Goal: Navigation & Orientation: Find specific page/section

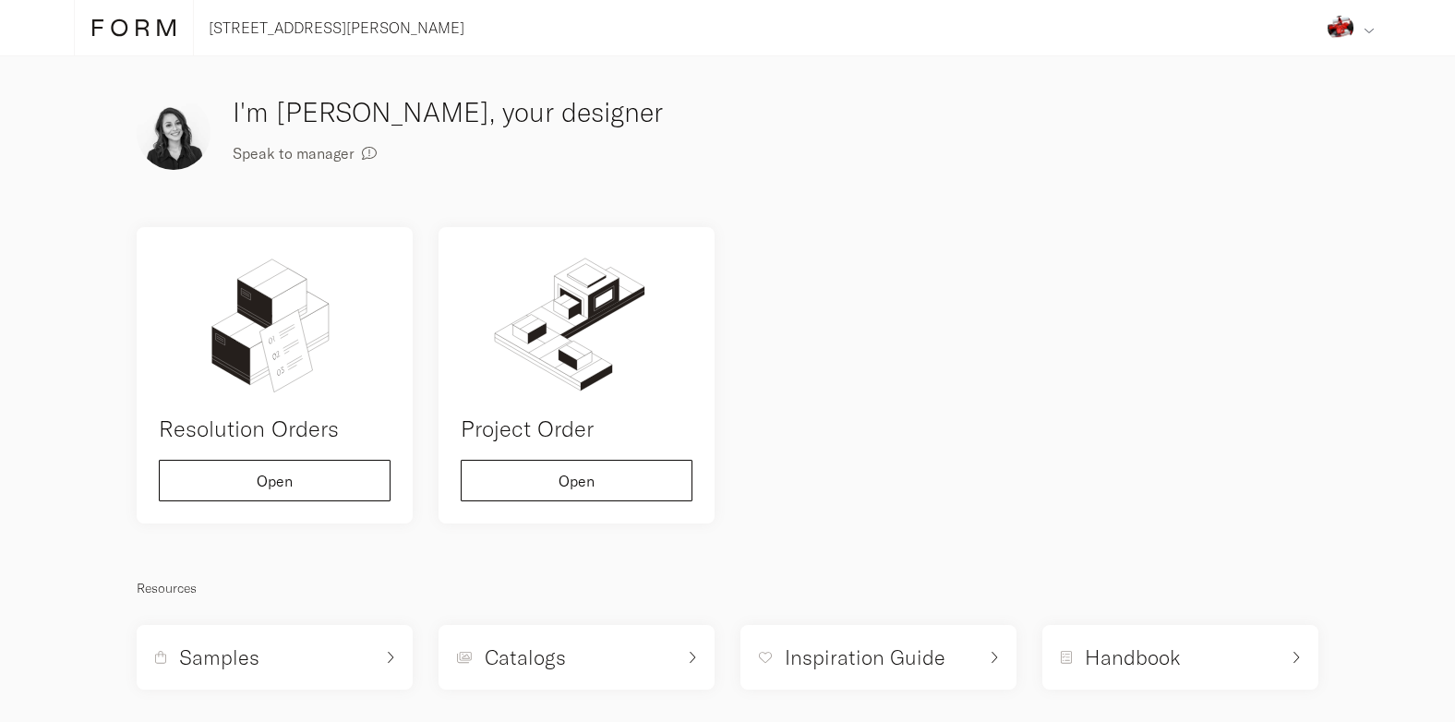
click at [1351, 34] on div "Address Collaborators Profile Deposits Log out" at bounding box center [1350, 27] width 61 height 55
click at [956, 130] on div "I'm [PERSON_NAME], your designer Speak to manager" at bounding box center [727, 132] width 1207 height 107
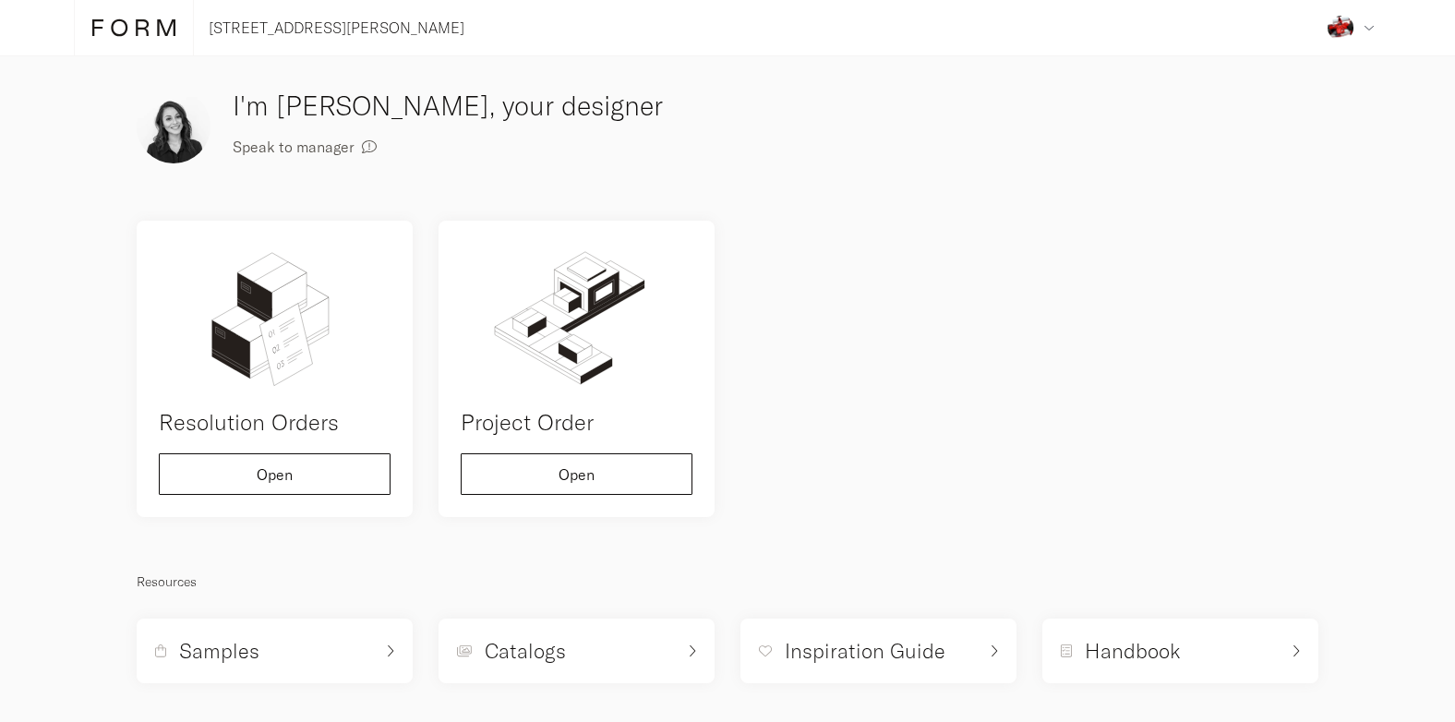
scroll to position [14, 0]
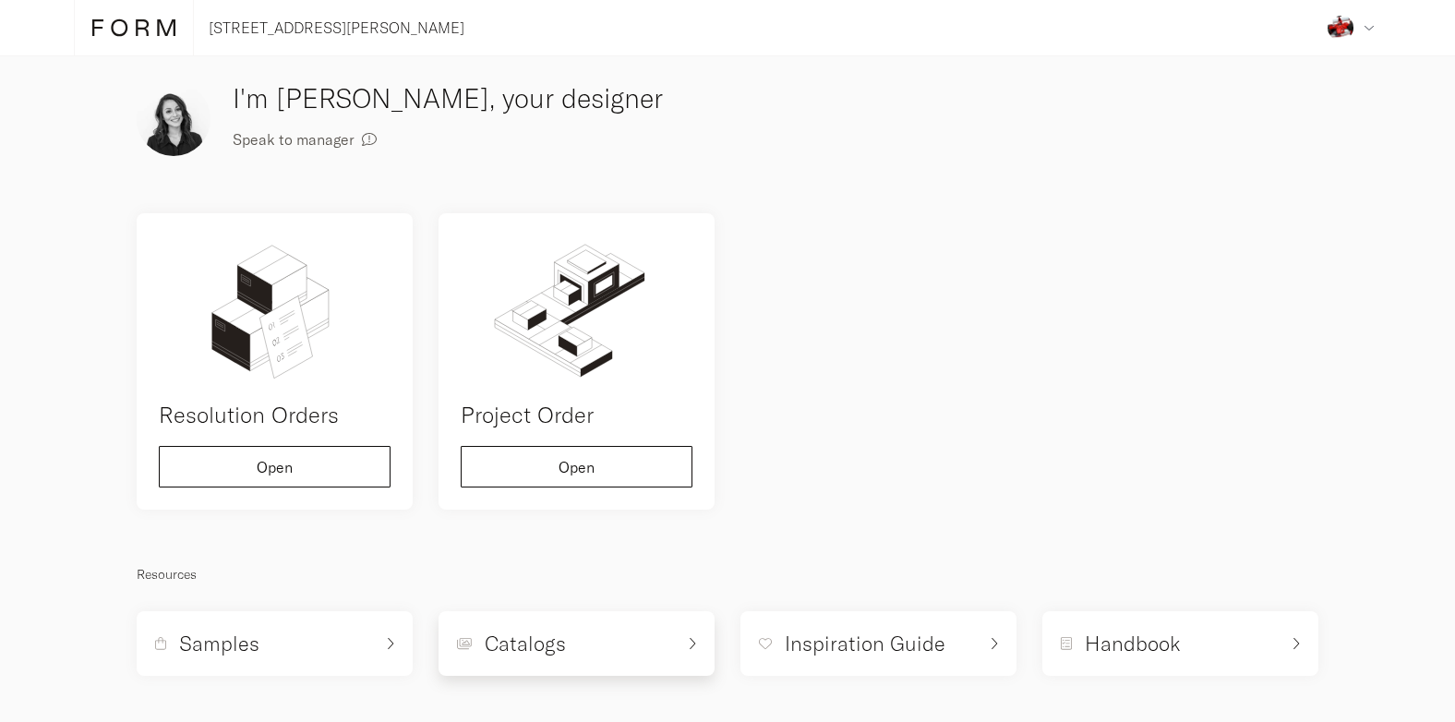
click at [543, 653] on h5 "Catalogs" at bounding box center [525, 644] width 81 height 28
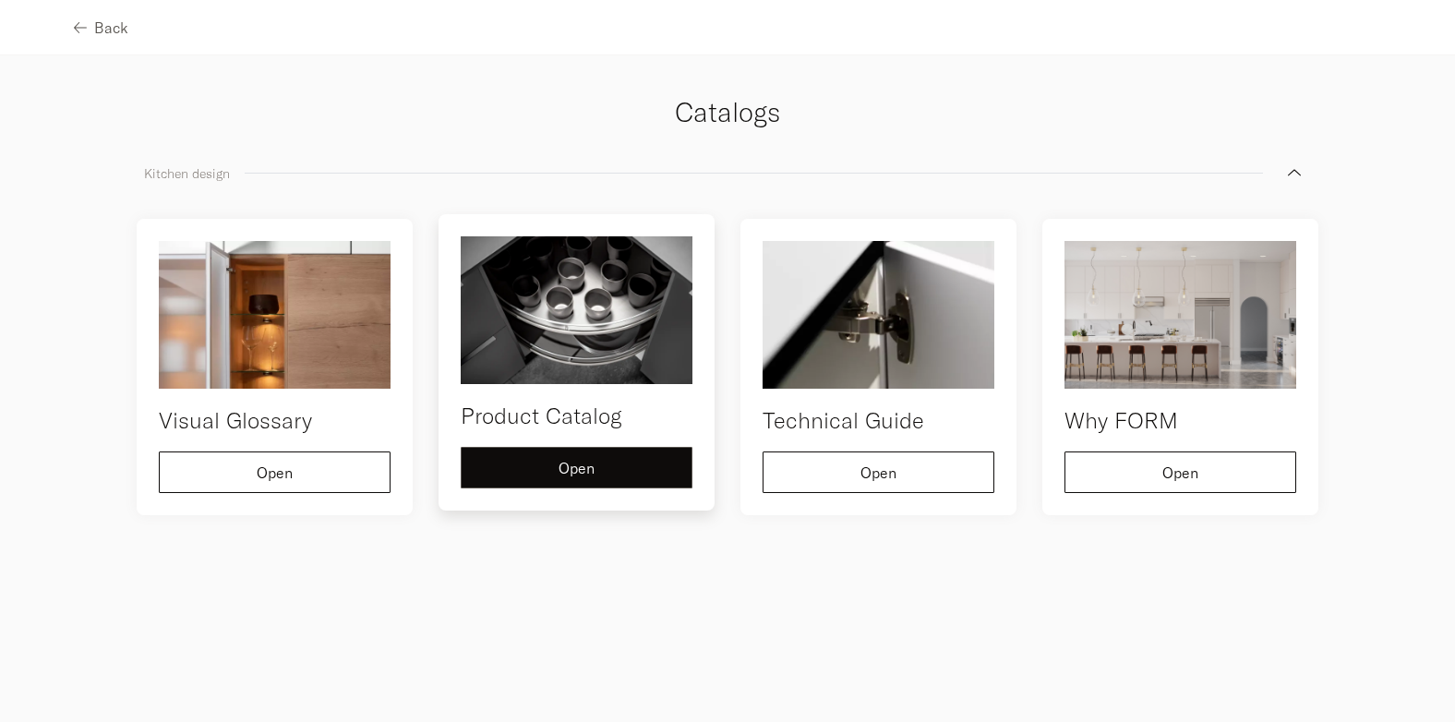
click at [594, 470] on span "Open" at bounding box center [576, 468] width 36 height 15
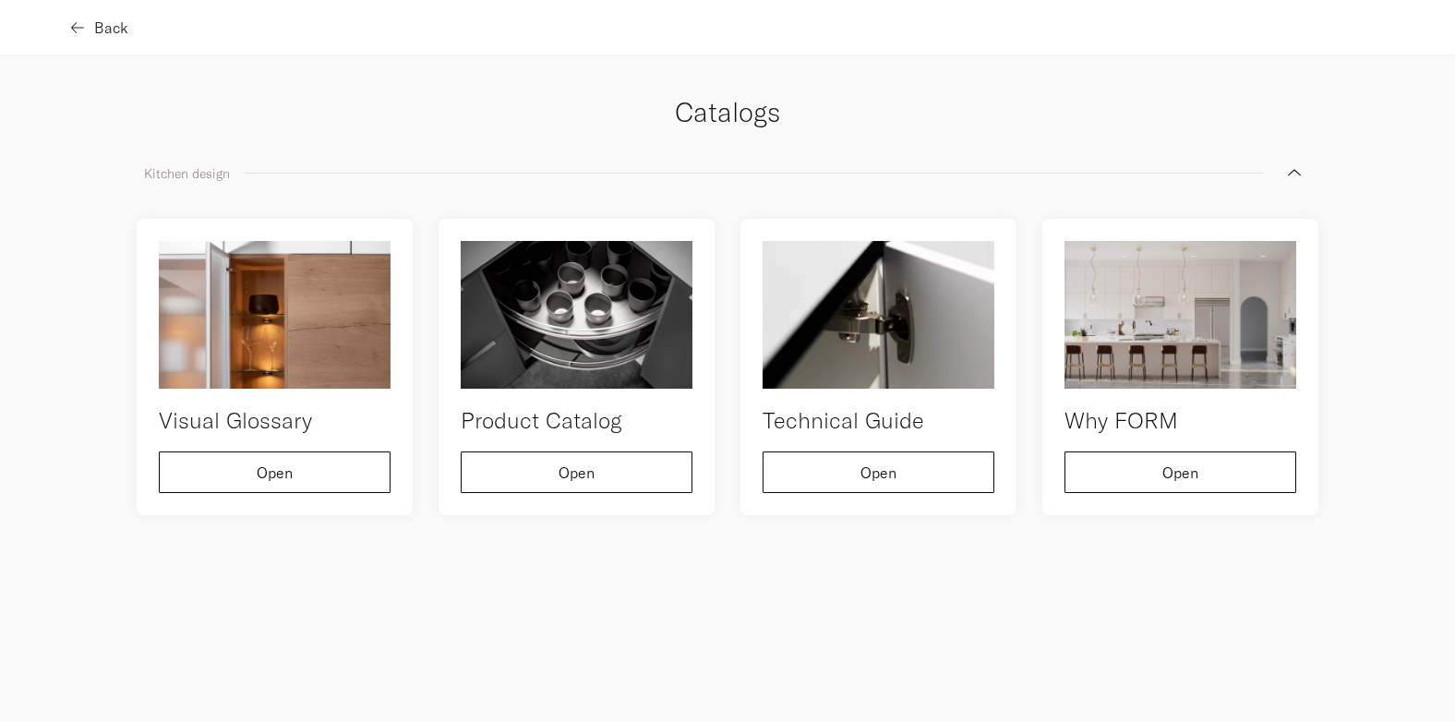
click at [117, 38] on button "Back" at bounding box center [101, 27] width 54 height 42
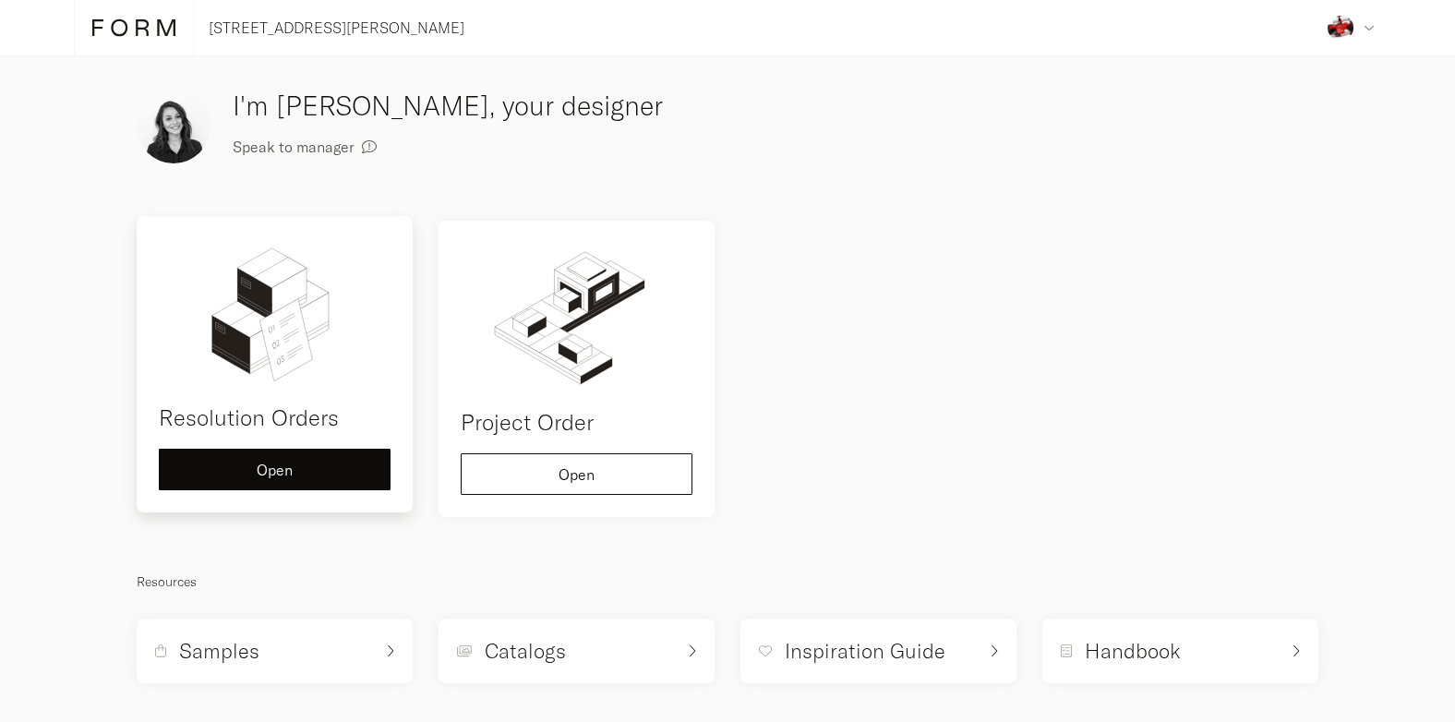
scroll to position [14, 0]
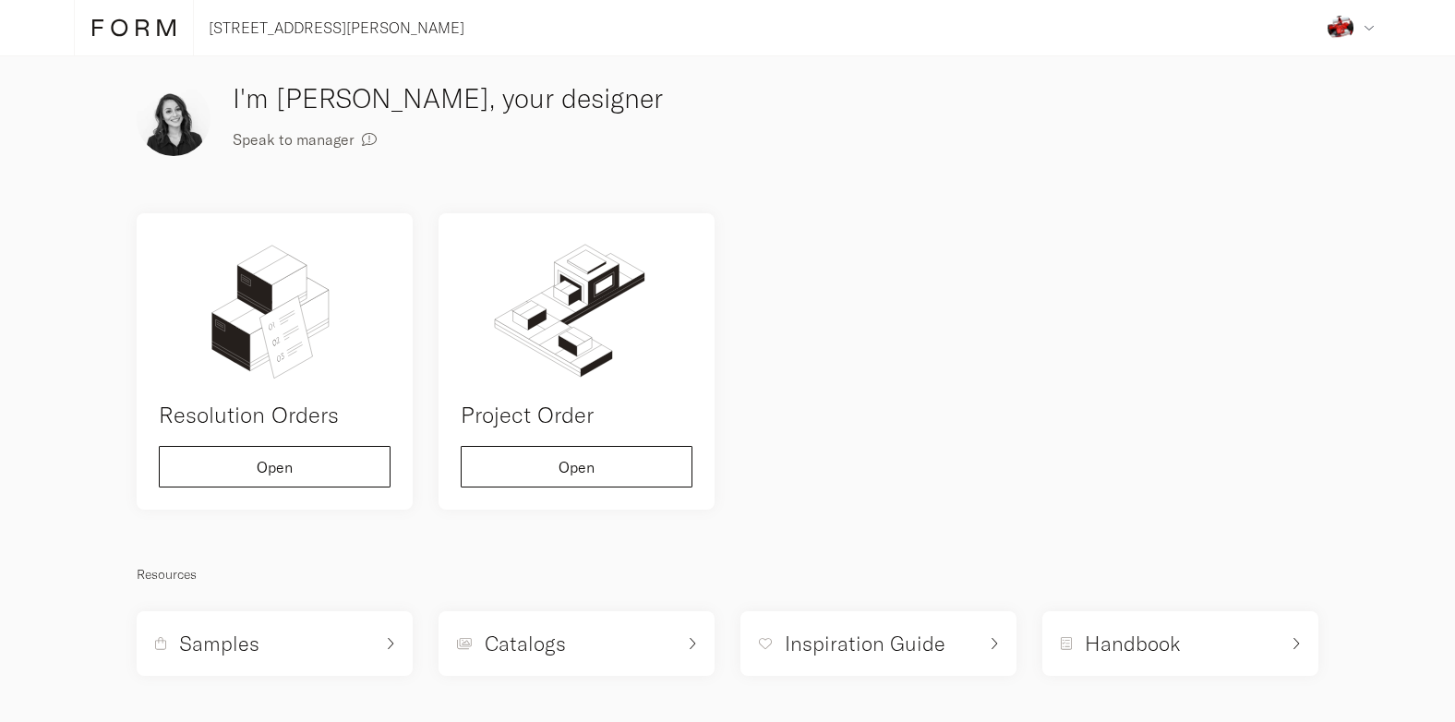
click at [136, 30] on icon at bounding box center [133, 28] width 83 height 20
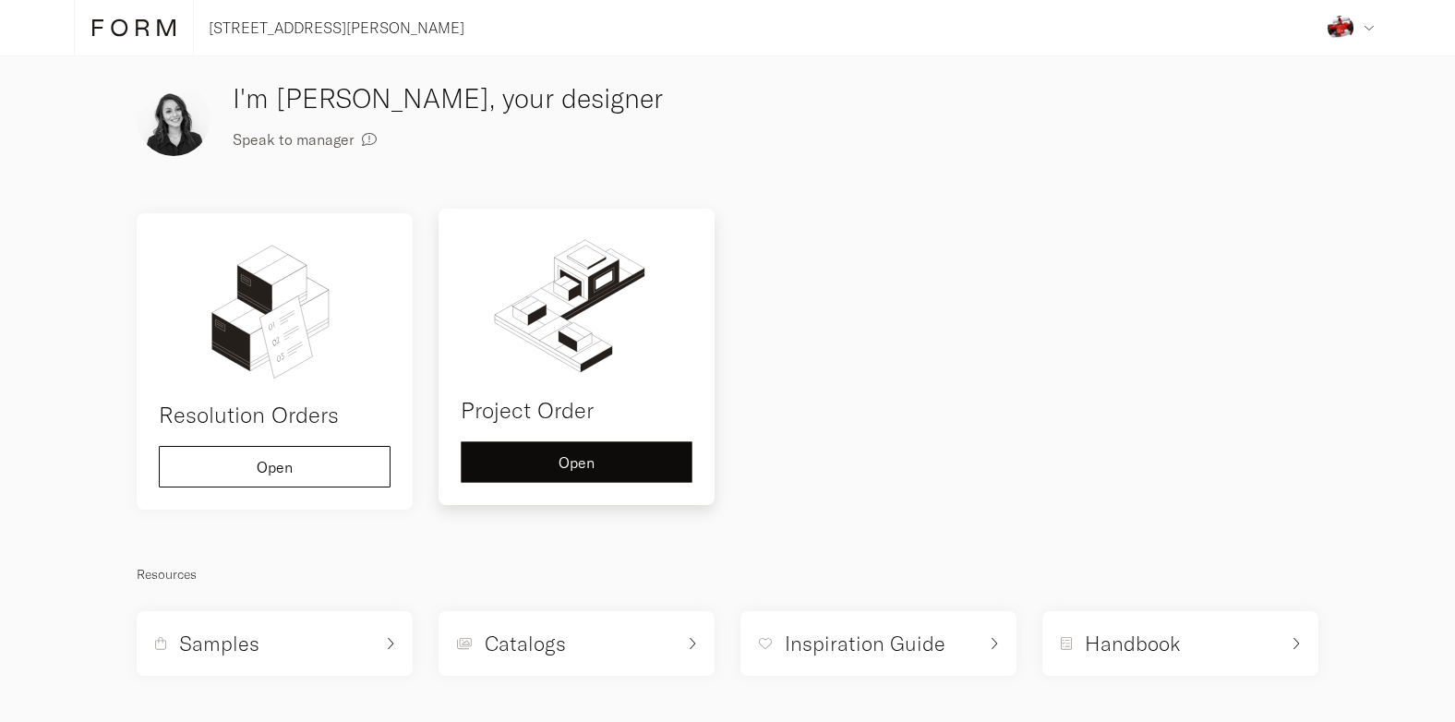
click at [566, 442] on button "Open" at bounding box center [577, 462] width 232 height 42
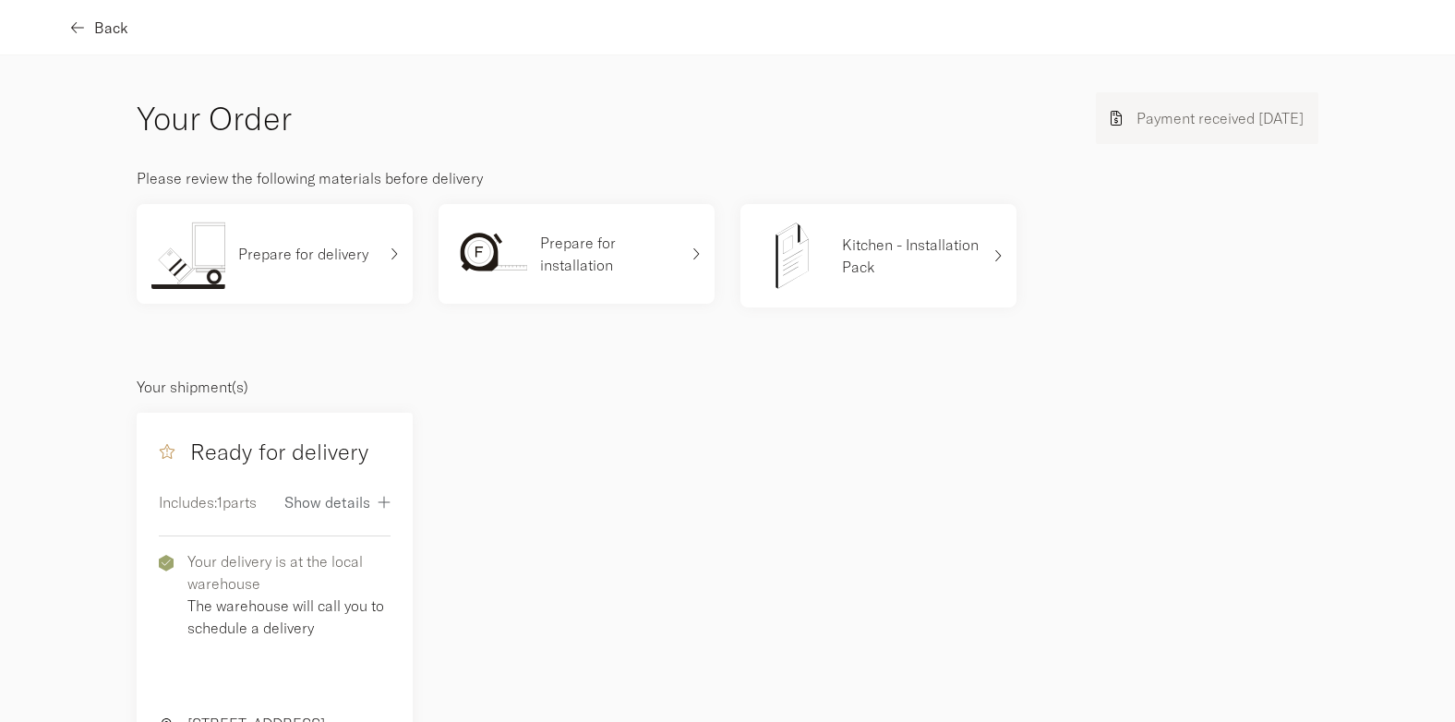
click at [106, 37] on button "Back" at bounding box center [101, 27] width 54 height 42
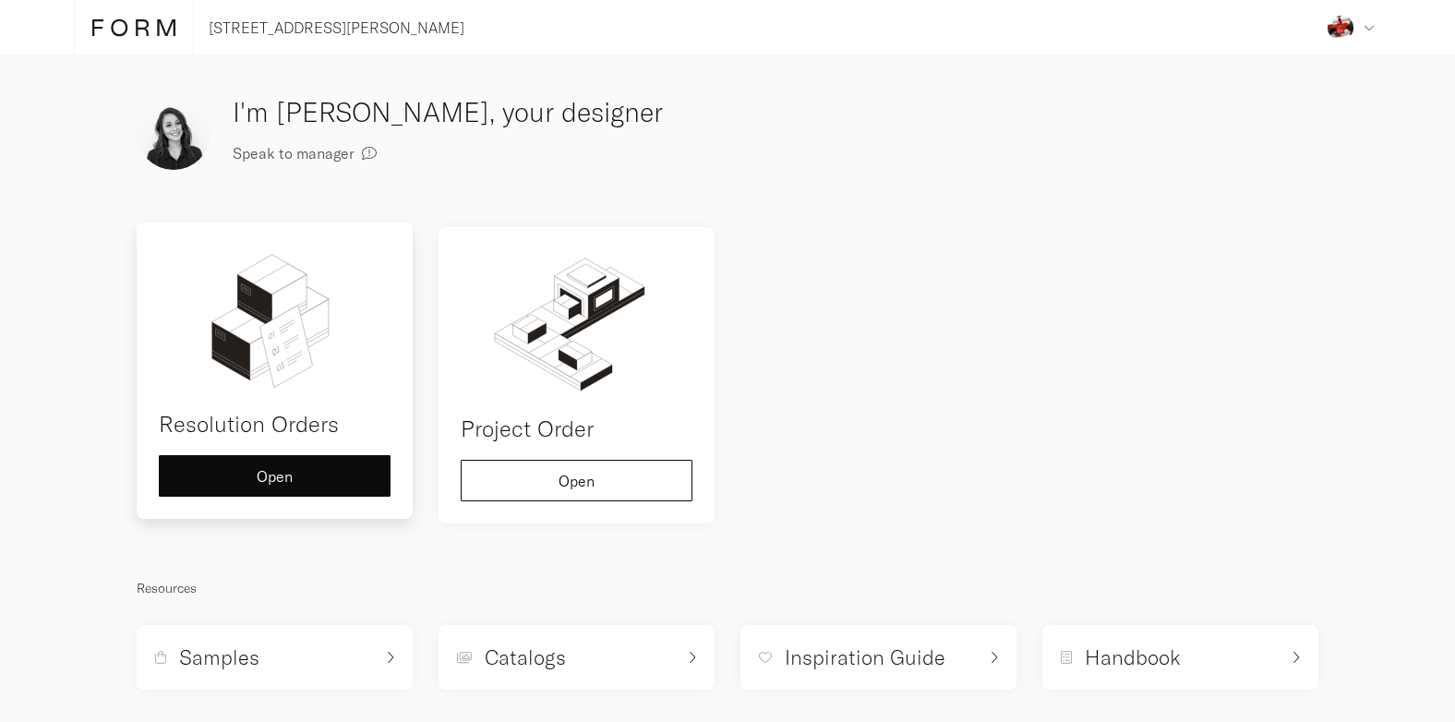
click at [277, 324] on img at bounding box center [275, 319] width 232 height 148
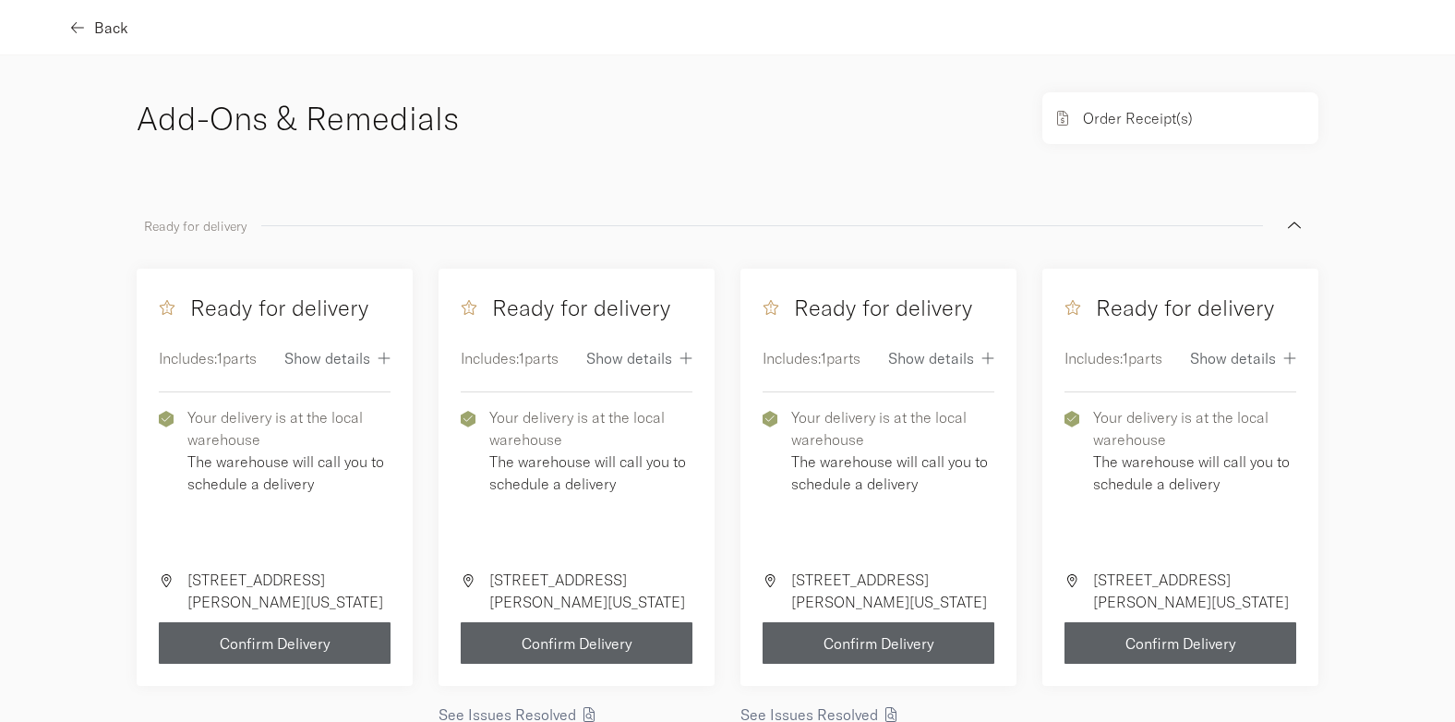
click at [108, 20] on span "Back" at bounding box center [111, 27] width 34 height 15
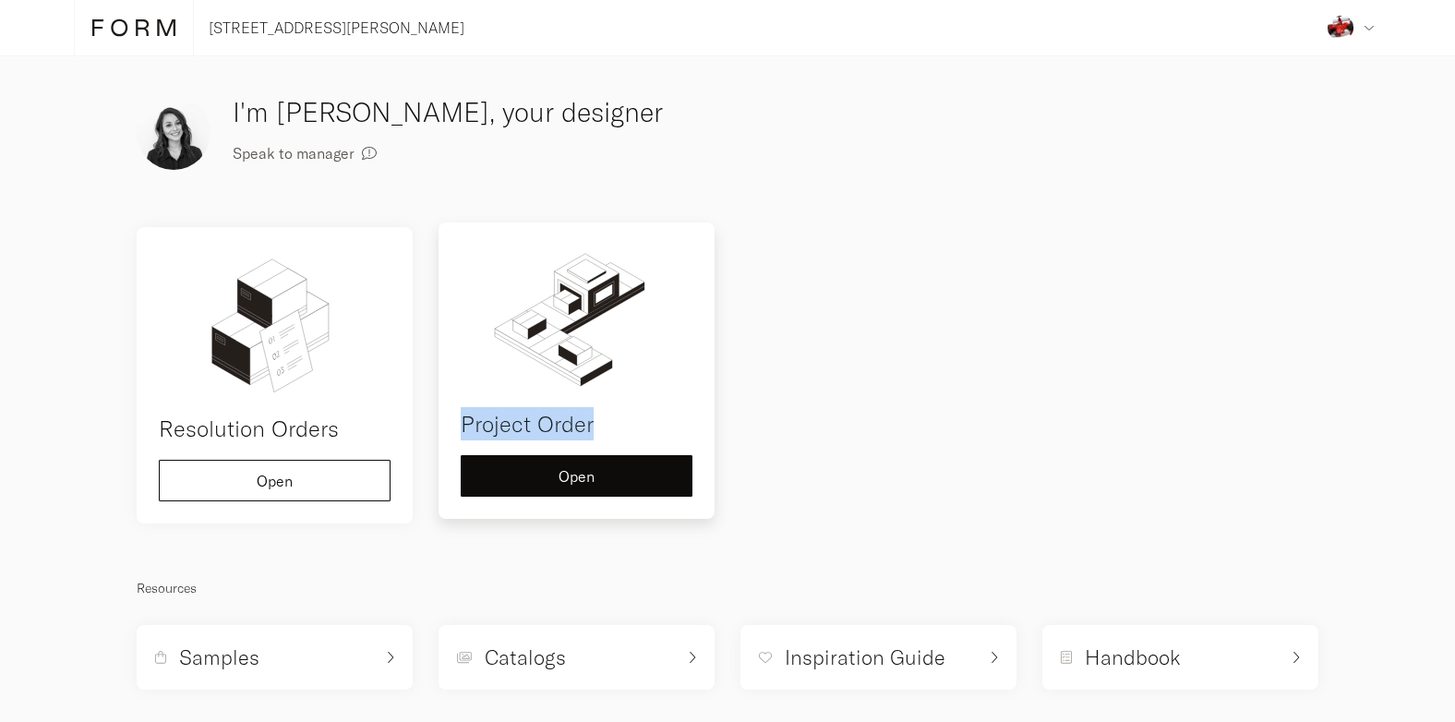
drag, startPoint x: 609, startPoint y: 409, endPoint x: 618, endPoint y: 426, distance: 19.4
click at [618, 426] on div "Project Order" at bounding box center [577, 343] width 232 height 196
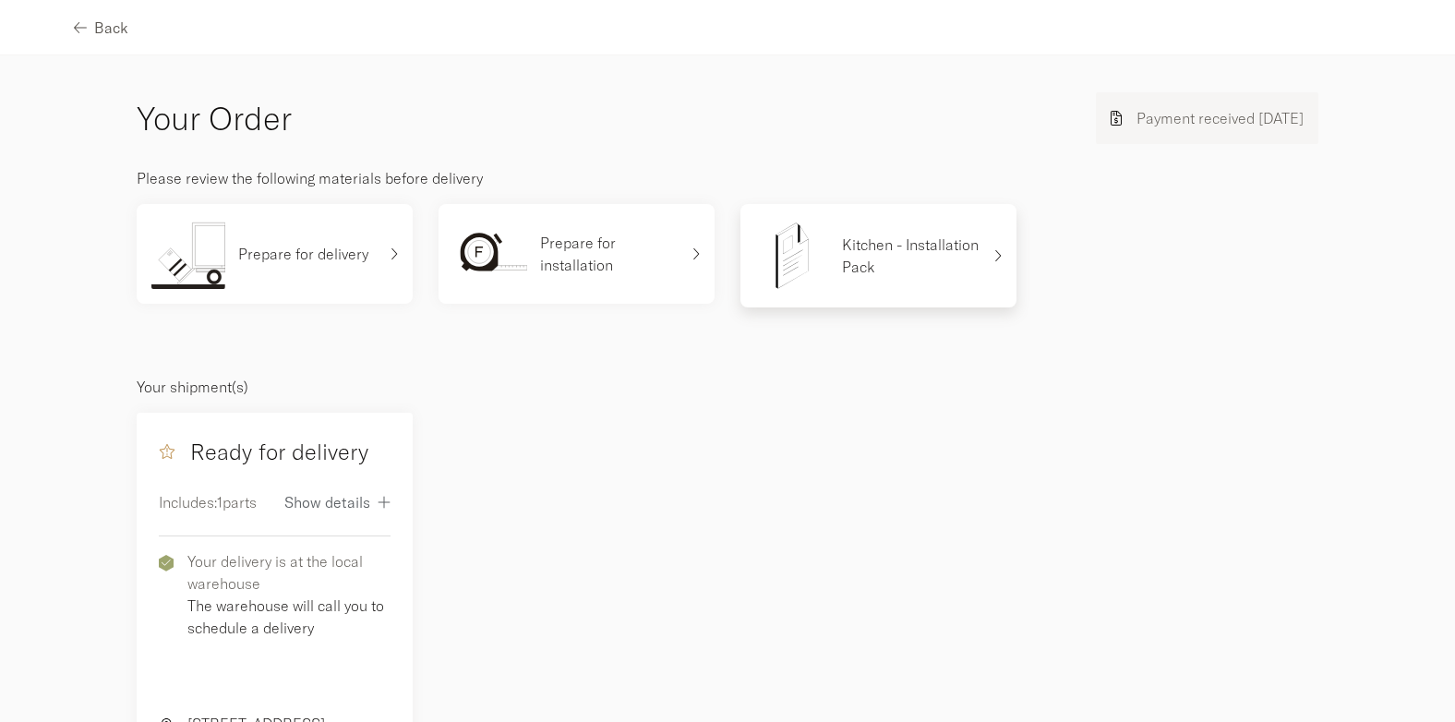
click at [897, 266] on p "Kitchen - Installation Pack" at bounding box center [911, 256] width 138 height 44
click at [138, 27] on div "Back" at bounding box center [727, 27] width 1454 height 55
click at [121, 29] on span "Back" at bounding box center [111, 27] width 34 height 15
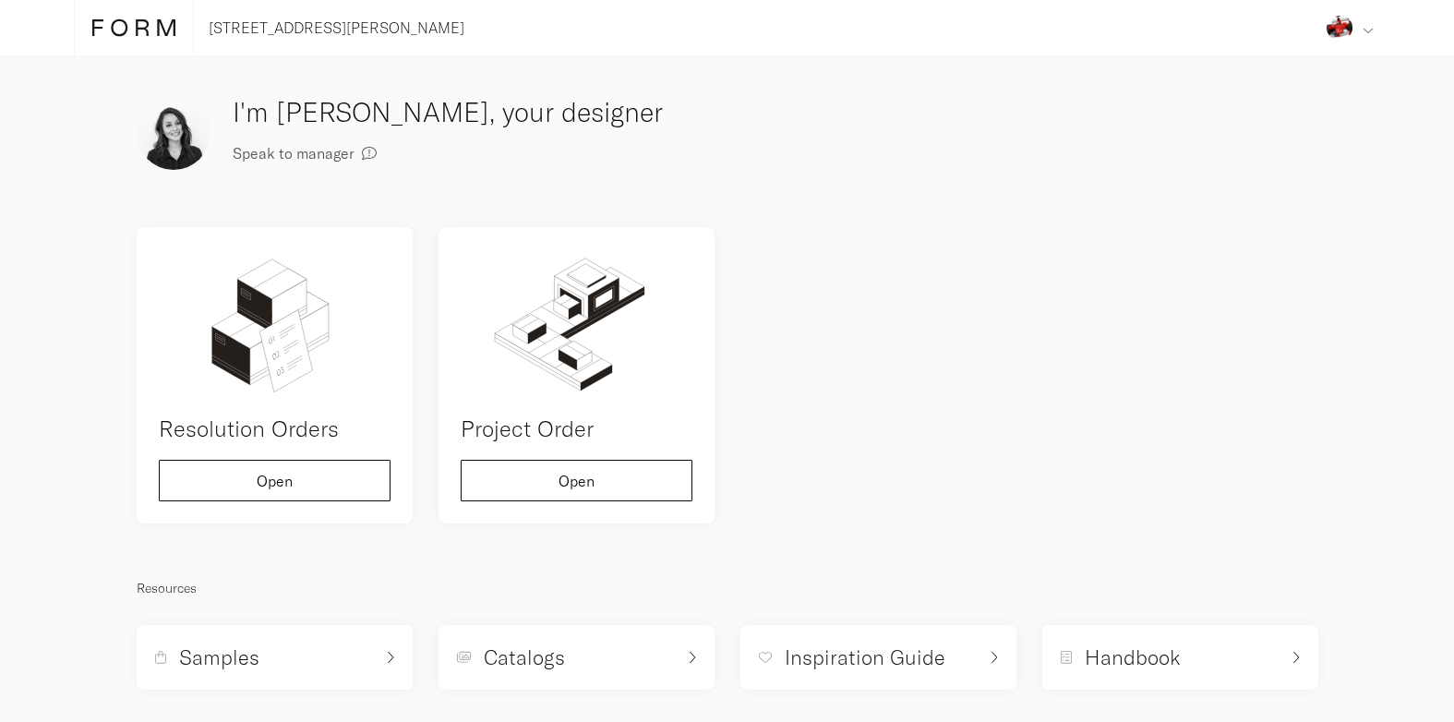
click at [1346, 25] on img at bounding box center [1340, 28] width 26 height 26
click at [1058, 221] on div "Resolution Orders Open Project Order Open" at bounding box center [727, 375] width 1207 height 322
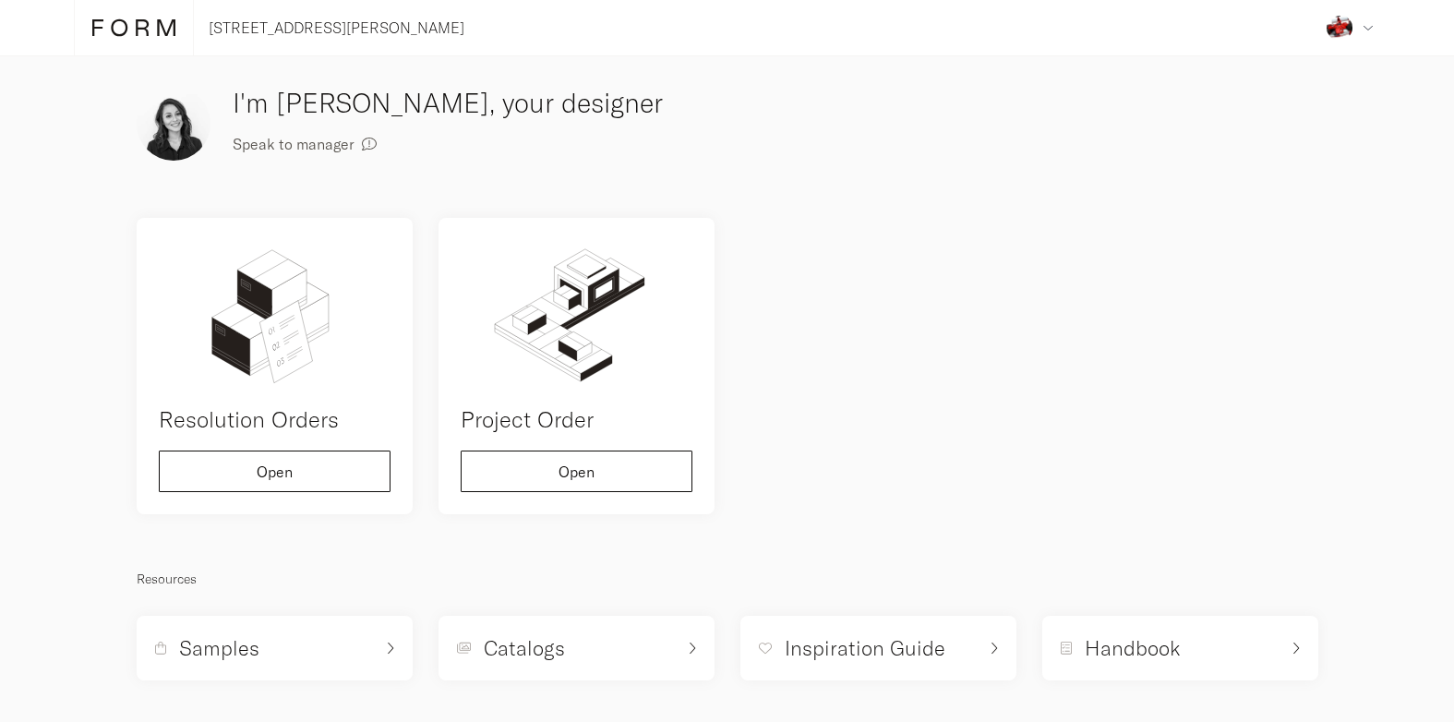
scroll to position [14, 0]
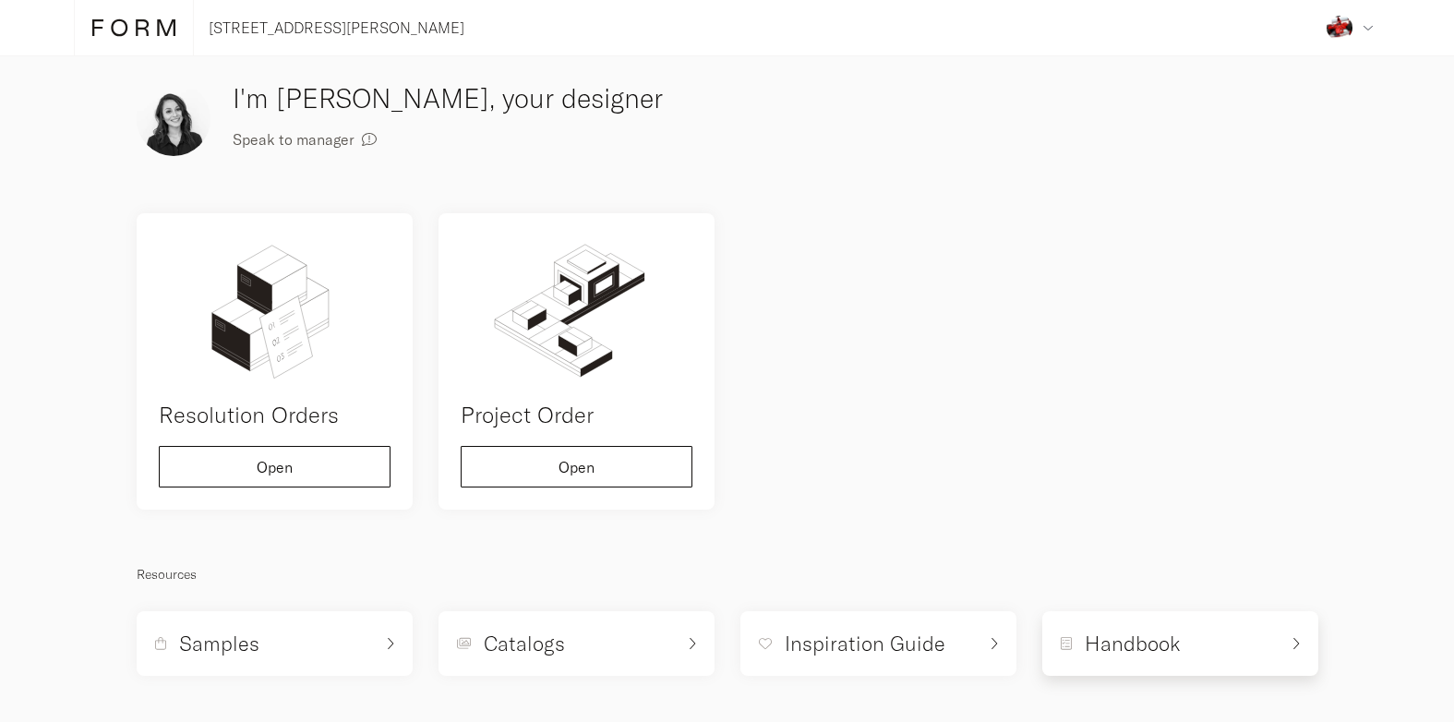
click at [1143, 643] on h5 "Handbook" at bounding box center [1133, 644] width 96 height 28
